Goal: Browse casually: Explore the website without a specific task or goal

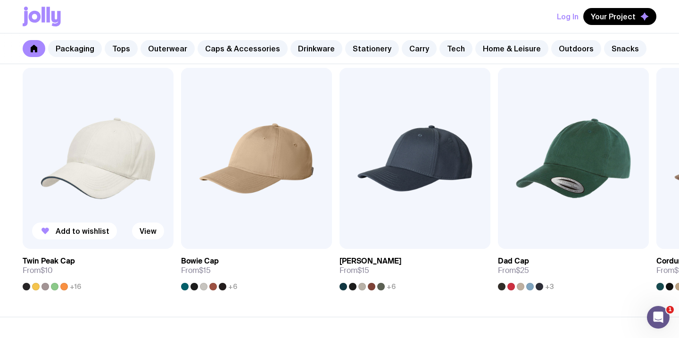
scroll to position [1108, 0]
click at [135, 174] on img at bounding box center [98, 157] width 151 height 181
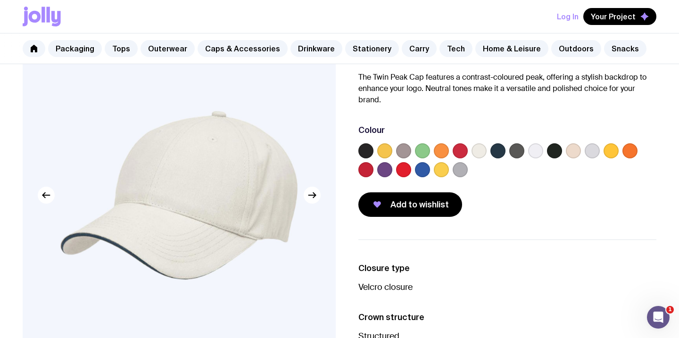
scroll to position [83, 0]
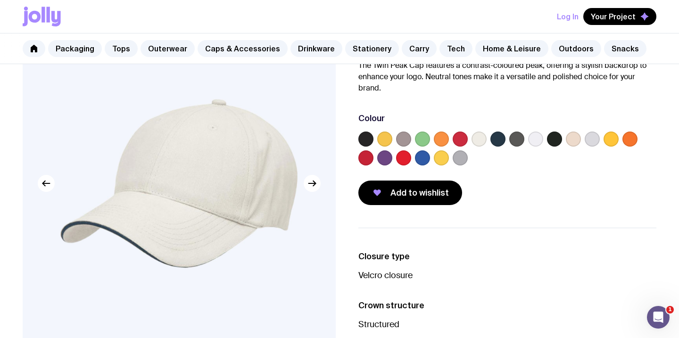
click at [509, 135] on div at bounding box center [516, 139] width 15 height 15
click at [513, 138] on label at bounding box center [516, 139] width 15 height 15
click at [0, 0] on input "radio" at bounding box center [0, 0] width 0 height 0
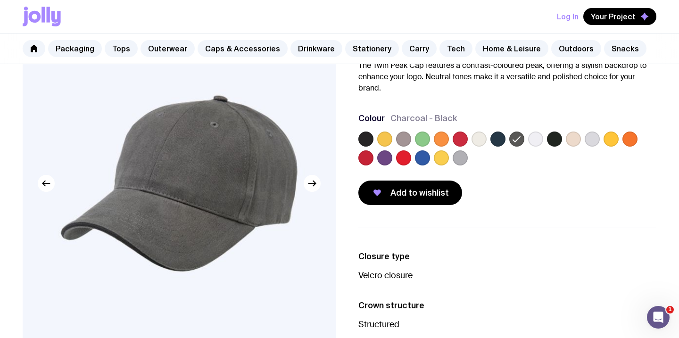
click at [538, 139] on label at bounding box center [535, 139] width 15 height 15
click at [0, 0] on input "radio" at bounding box center [0, 0] width 0 height 0
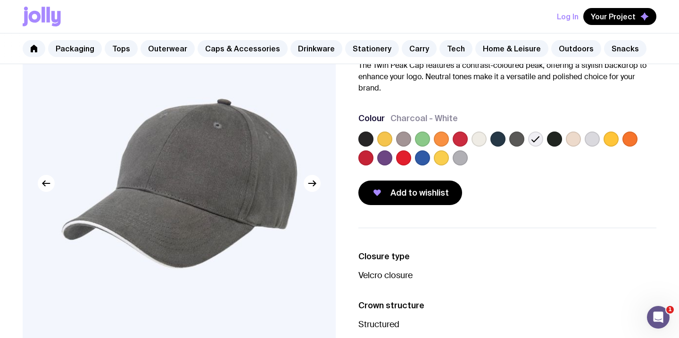
click at [536, 137] on icon at bounding box center [535, 138] width 11 height 11
click at [0, 0] on input "radio" at bounding box center [0, 0] width 0 height 0
click at [477, 139] on label at bounding box center [479, 139] width 15 height 15
click at [0, 0] on input "radio" at bounding box center [0, 0] width 0 height 0
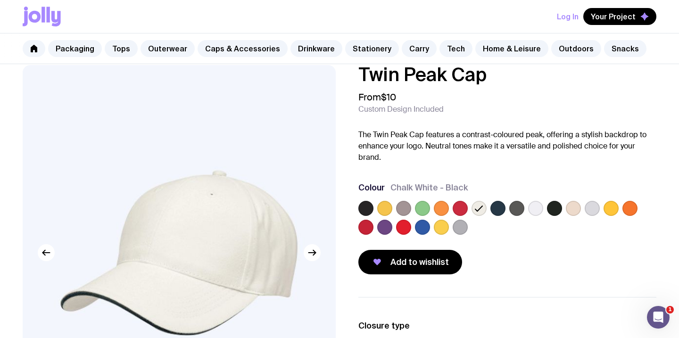
scroll to position [16, 0]
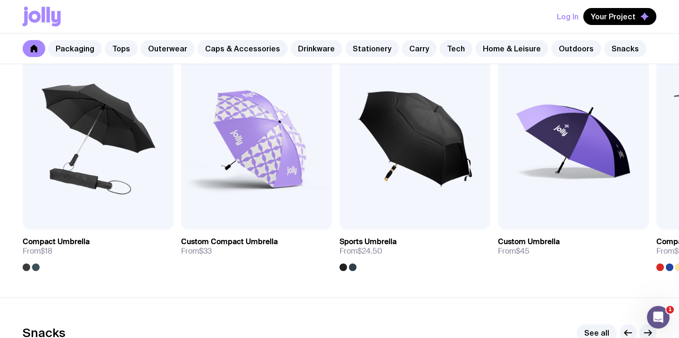
scroll to position [2998, 0]
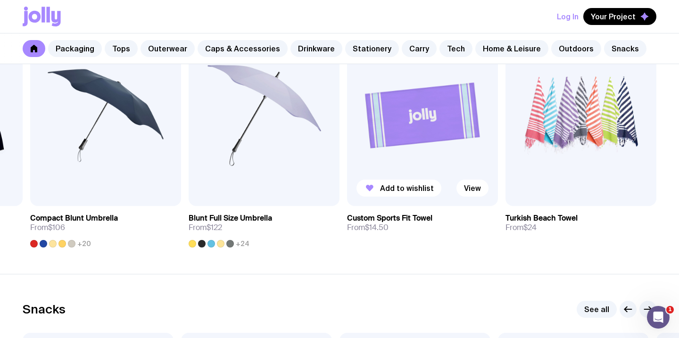
click at [406, 149] on img at bounding box center [422, 115] width 151 height 181
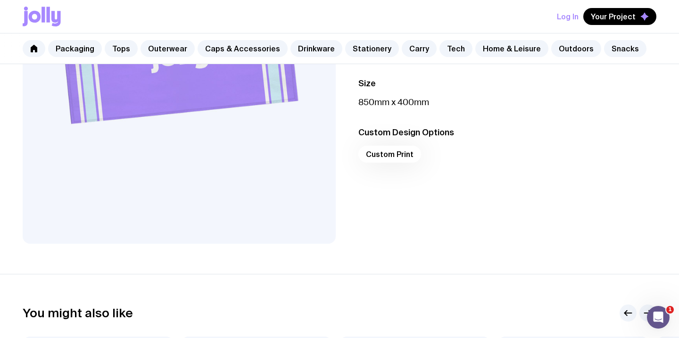
scroll to position [173, 0]
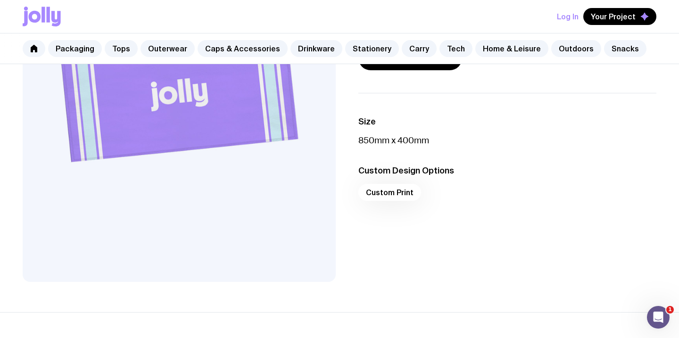
click at [386, 195] on div "Custom Print" at bounding box center [507, 195] width 298 height 23
click at [394, 190] on div "Custom Print" at bounding box center [507, 195] width 298 height 23
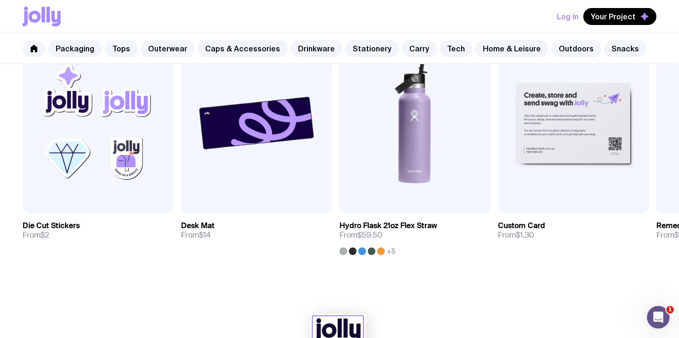
scroll to position [515, 0]
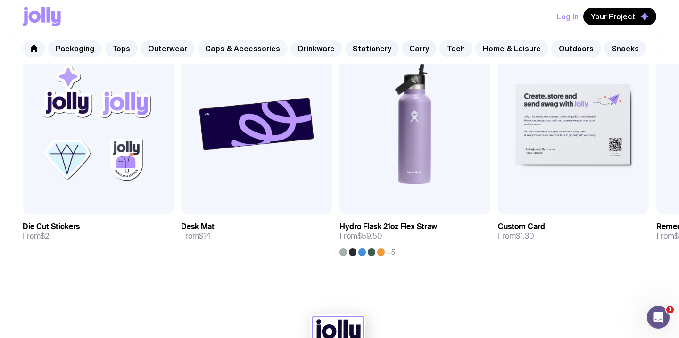
click at [252, 44] on link "Caps & Accessories" at bounding box center [243, 48] width 90 height 17
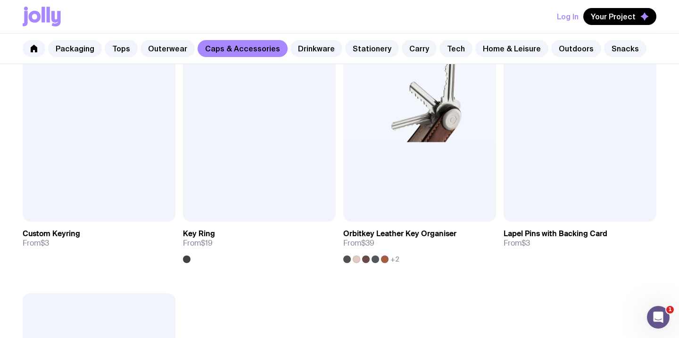
scroll to position [1475, 0]
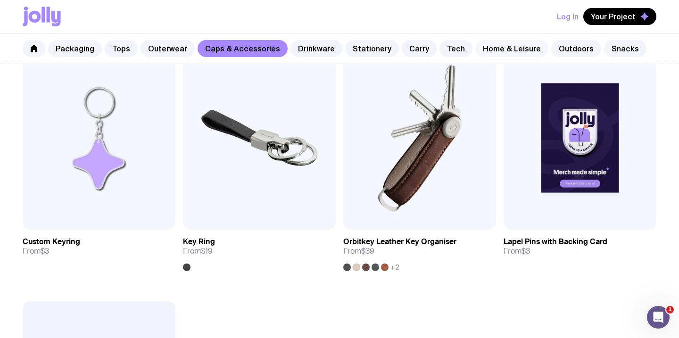
click at [475, 48] on link "Home & Leisure" at bounding box center [511, 48] width 73 height 17
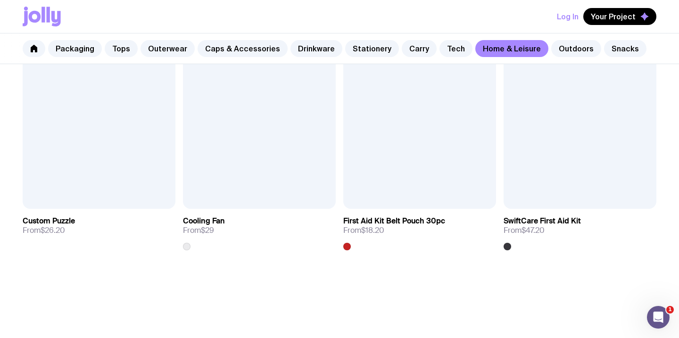
scroll to position [2078, 0]
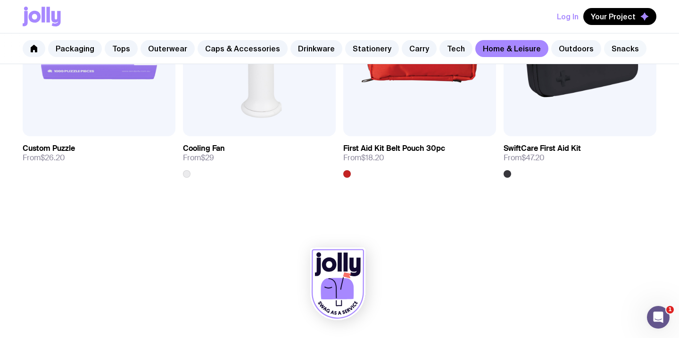
click at [609, 50] on link "Snacks" at bounding box center [625, 48] width 42 height 17
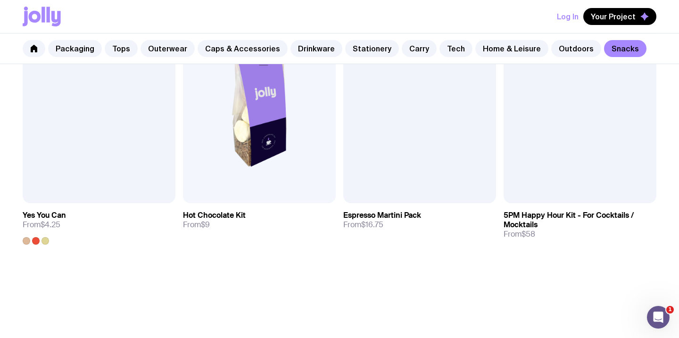
scroll to position [805, 0]
